Goal: Transaction & Acquisition: Obtain resource

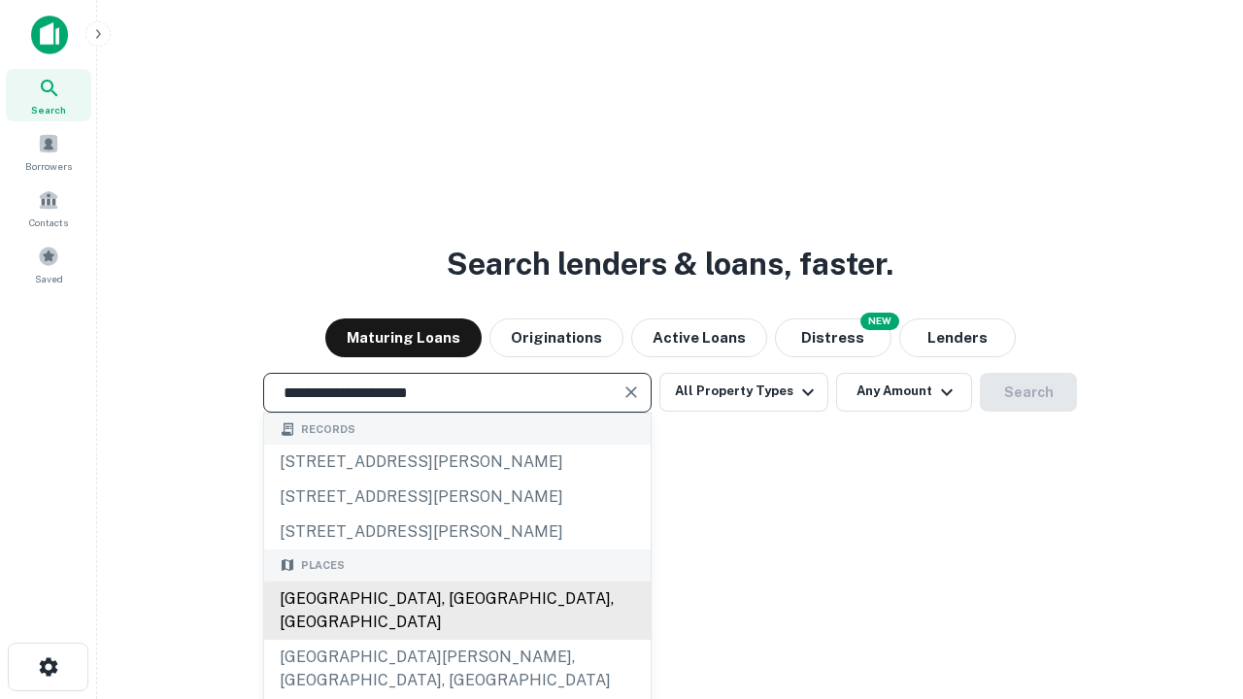
click at [456, 640] on div "[GEOGRAPHIC_DATA], [GEOGRAPHIC_DATA], [GEOGRAPHIC_DATA]" at bounding box center [457, 611] width 386 height 58
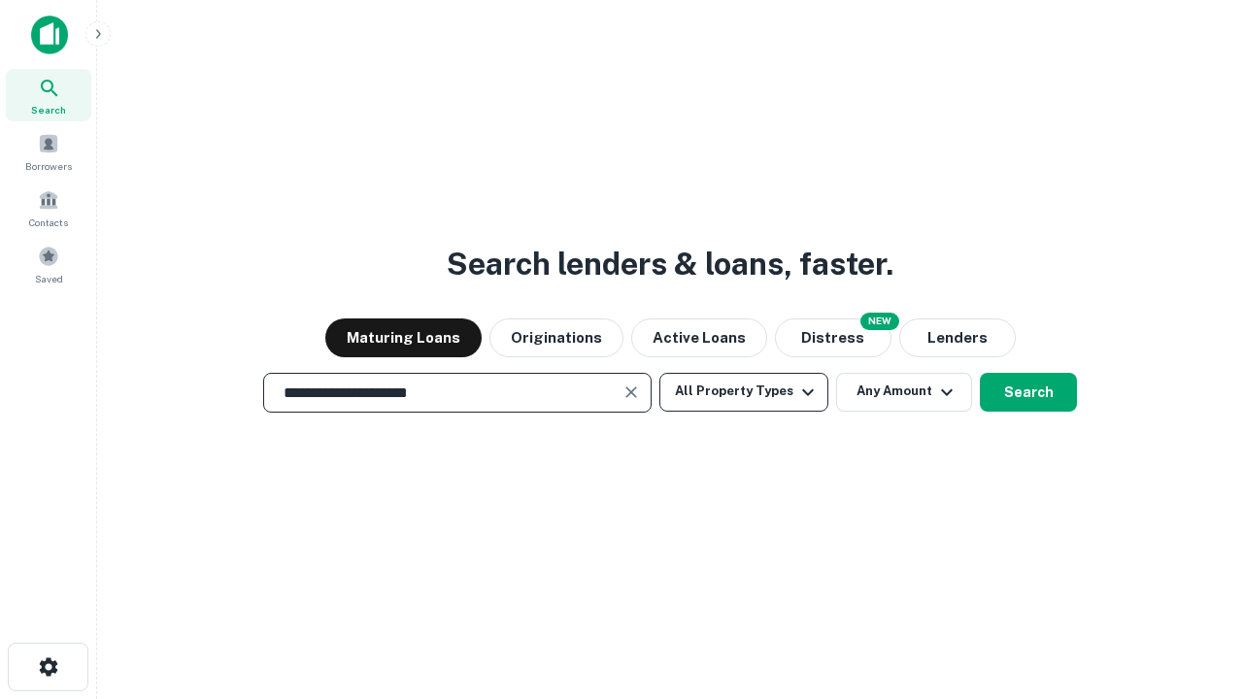
type input "**********"
click at [744, 391] on button "All Property Types" at bounding box center [743, 392] width 169 height 39
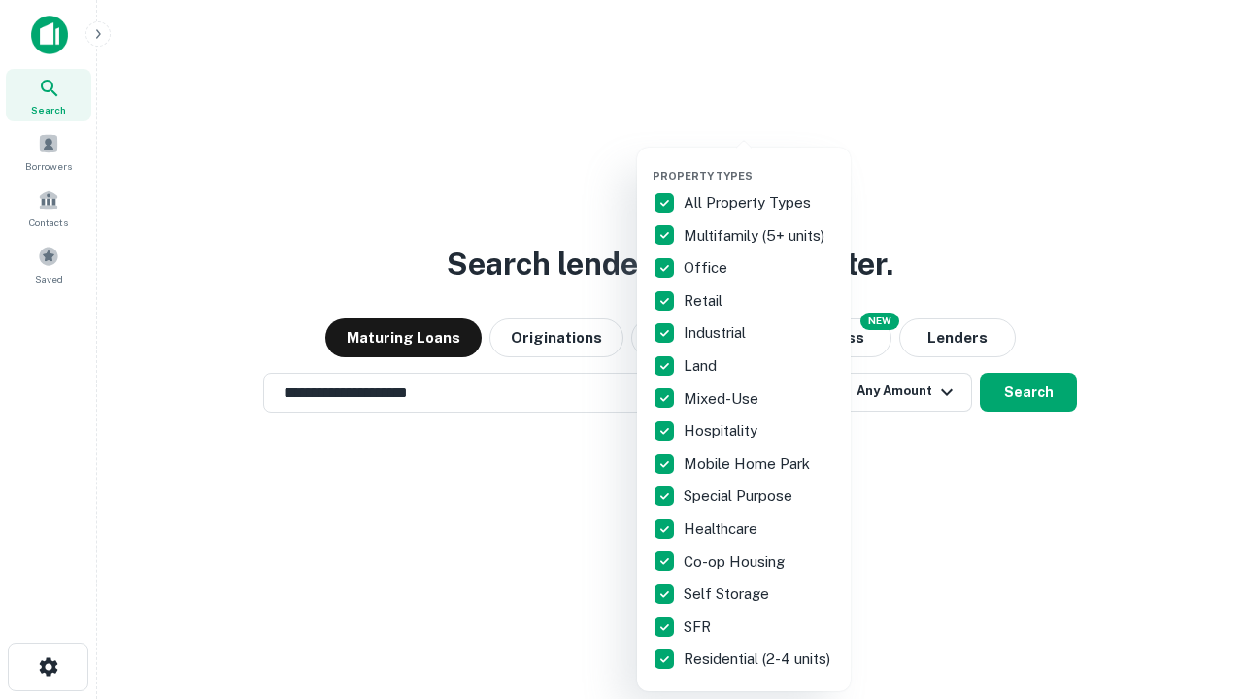
click at [759, 163] on button "button" at bounding box center [760, 163] width 214 height 1
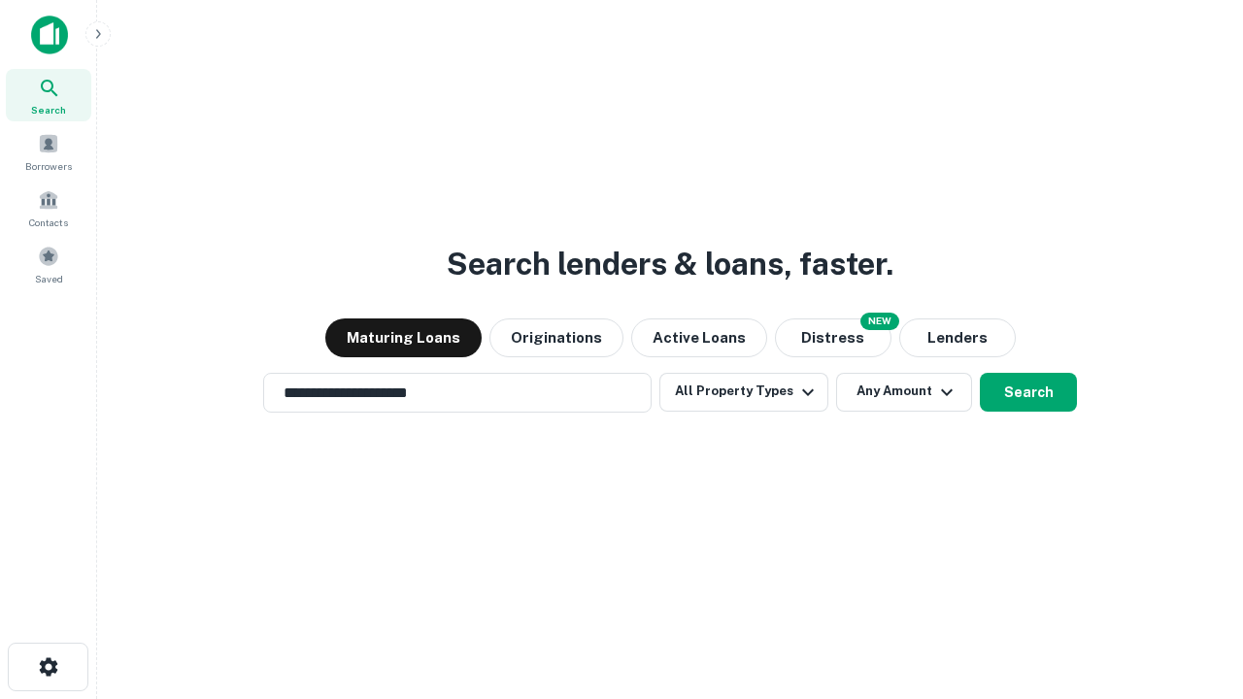
scroll to position [12, 234]
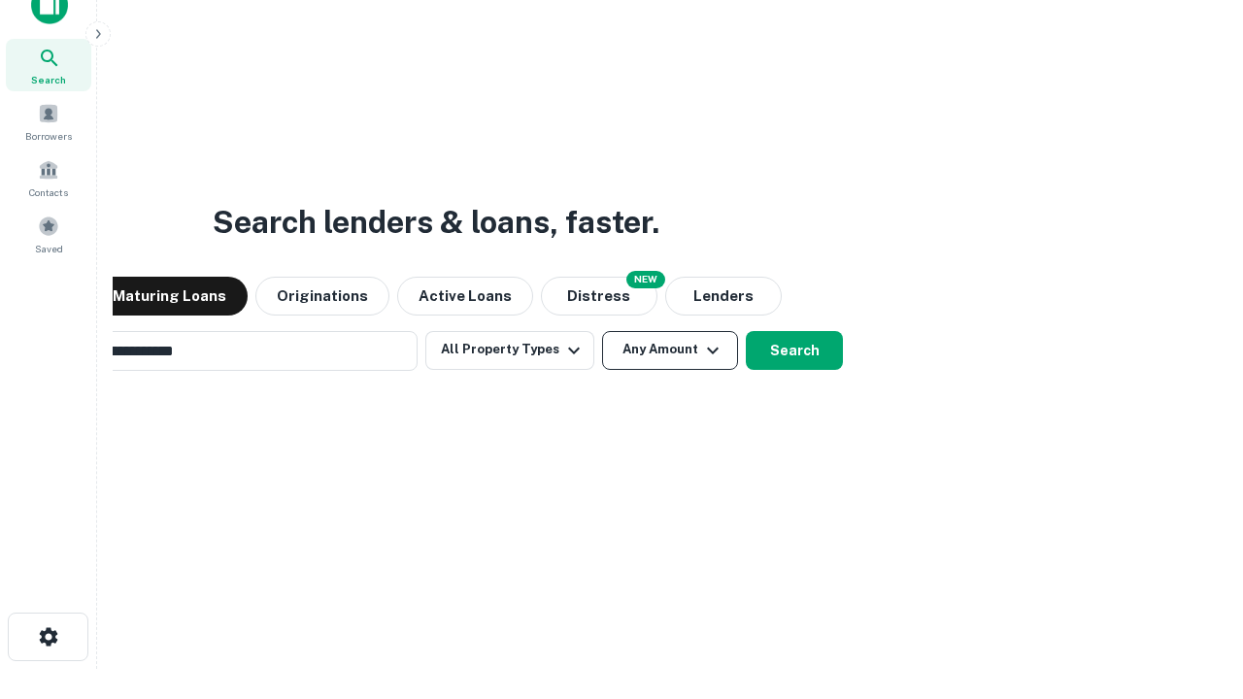
click at [602, 331] on button "Any Amount" at bounding box center [670, 350] width 136 height 39
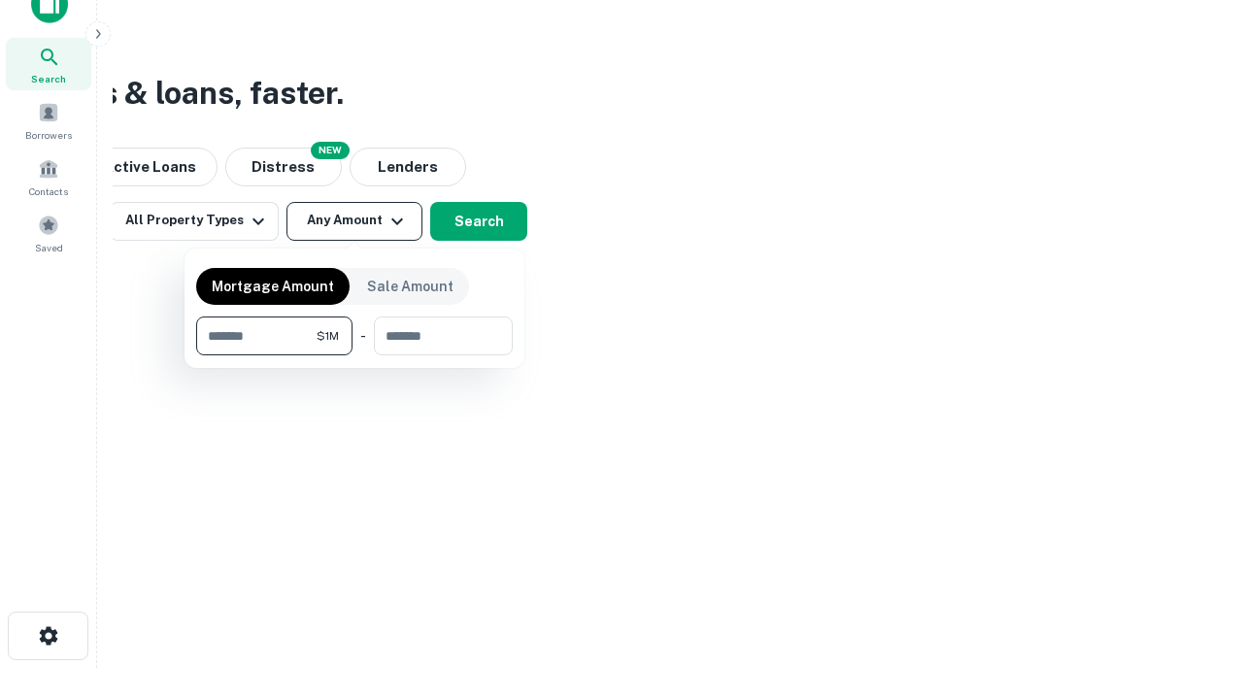
type input "*******"
click at [354, 355] on button "button" at bounding box center [354, 355] width 317 height 1
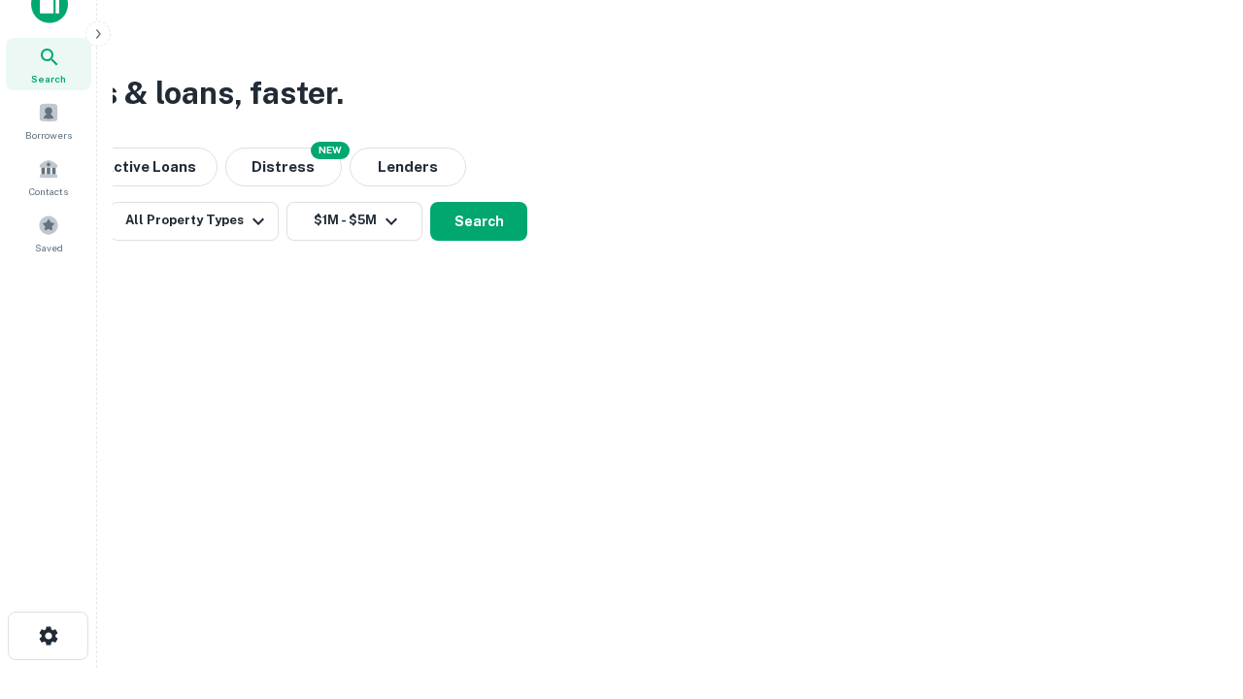
scroll to position [30, 0]
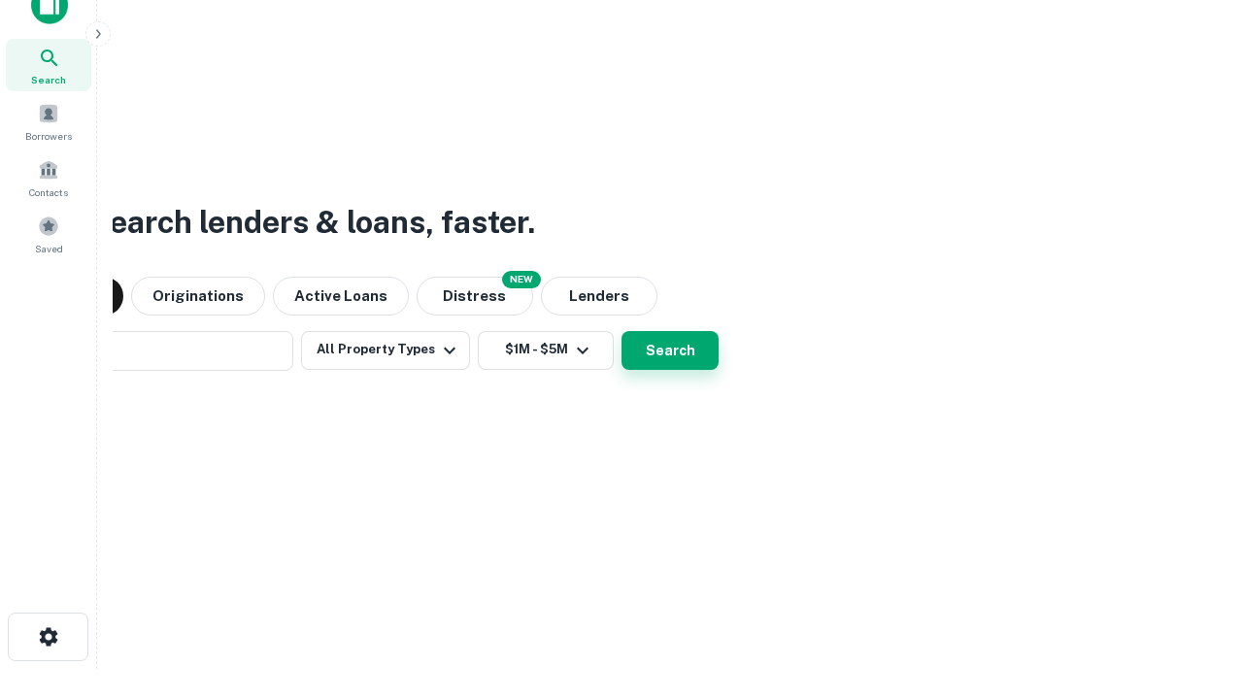
click at [622, 331] on button "Search" at bounding box center [670, 350] width 97 height 39
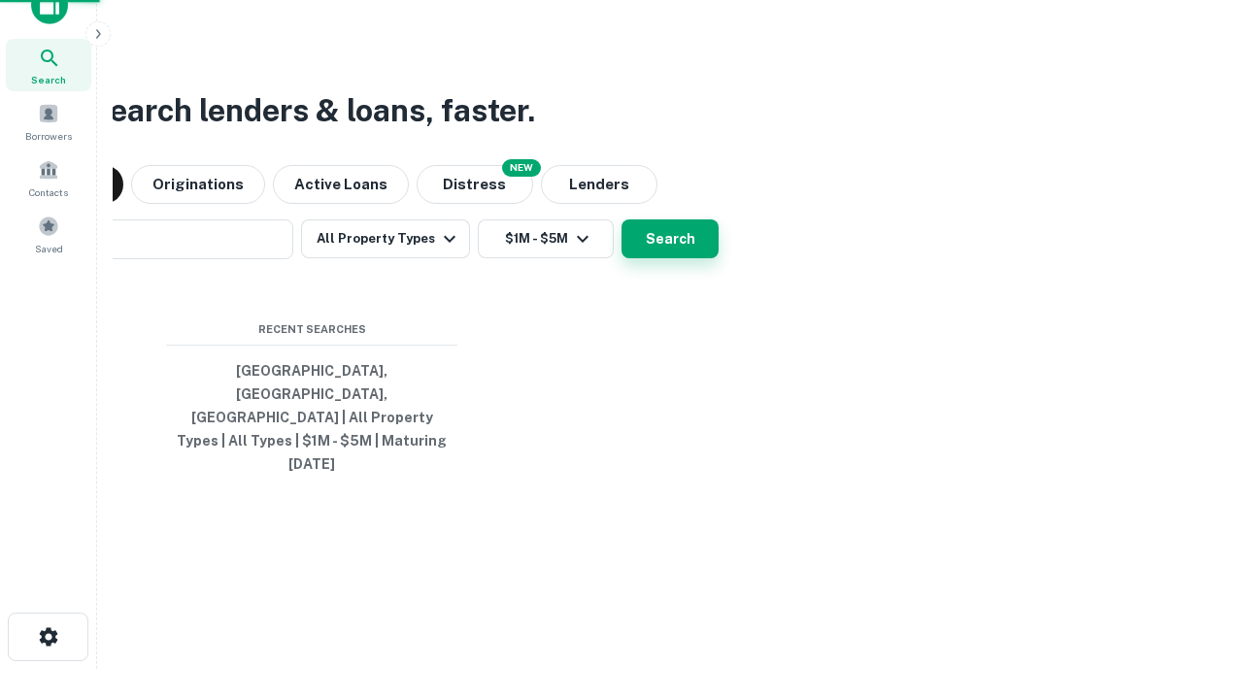
scroll to position [31, 0]
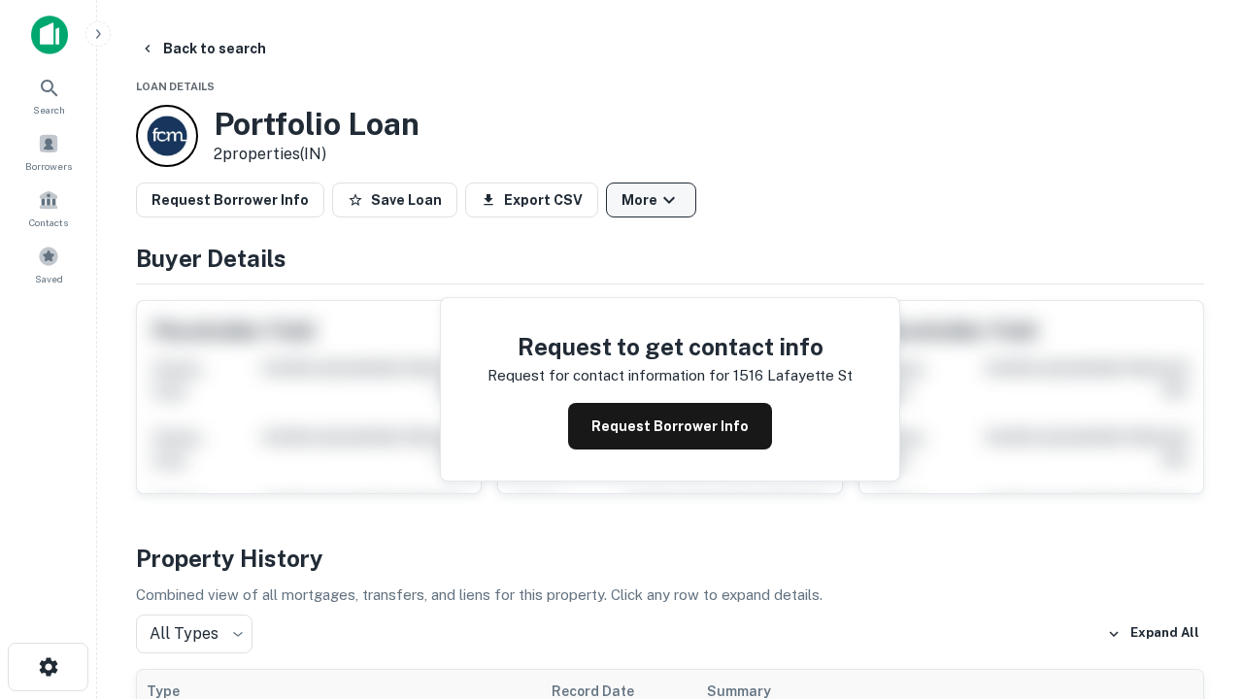
click at [651, 200] on button "More" at bounding box center [651, 200] width 90 height 35
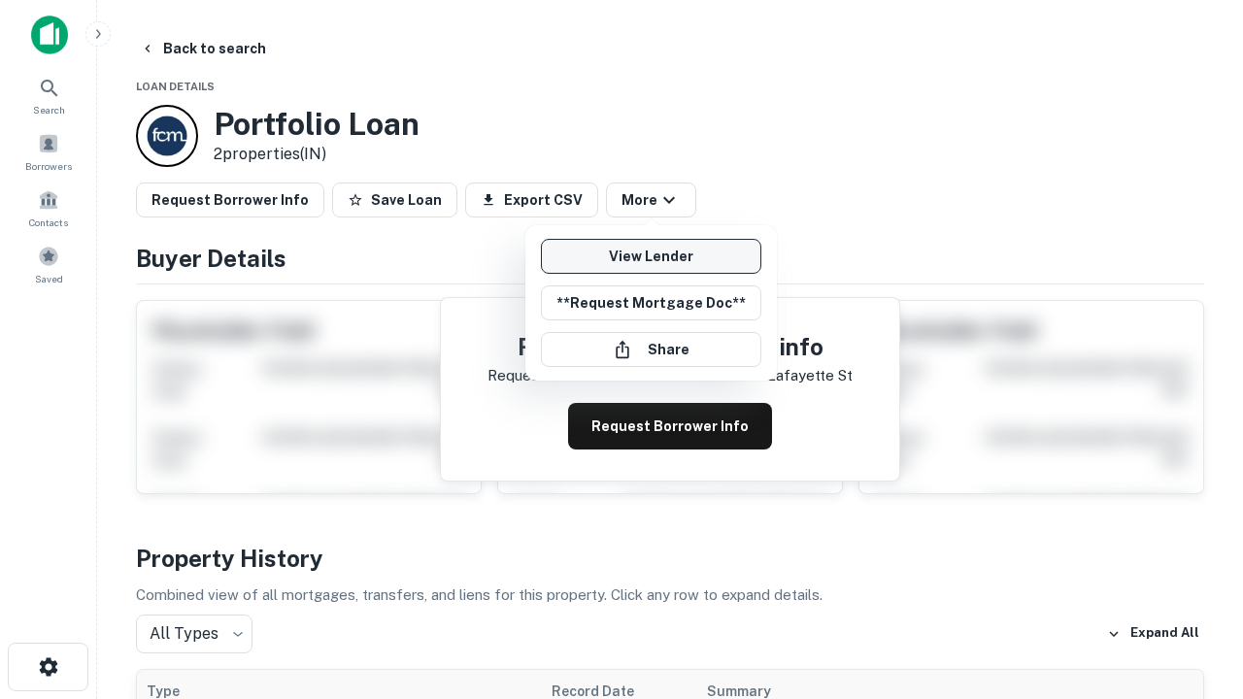
click at [651, 256] on link "View Lender" at bounding box center [651, 256] width 220 height 35
